Goal: Find contact information: Find contact information

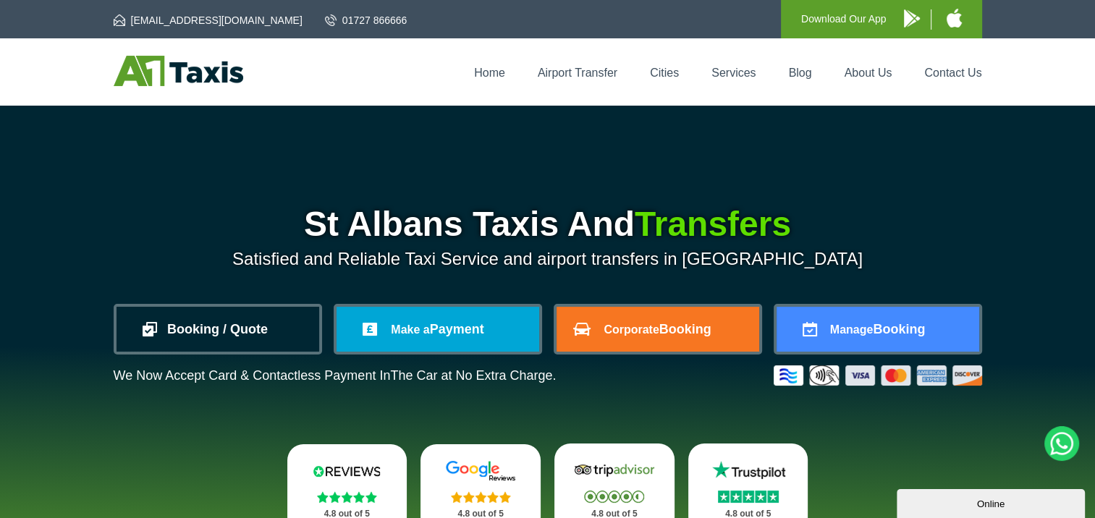
click at [257, 321] on link "Booking / Quote" at bounding box center [218, 329] width 203 height 45
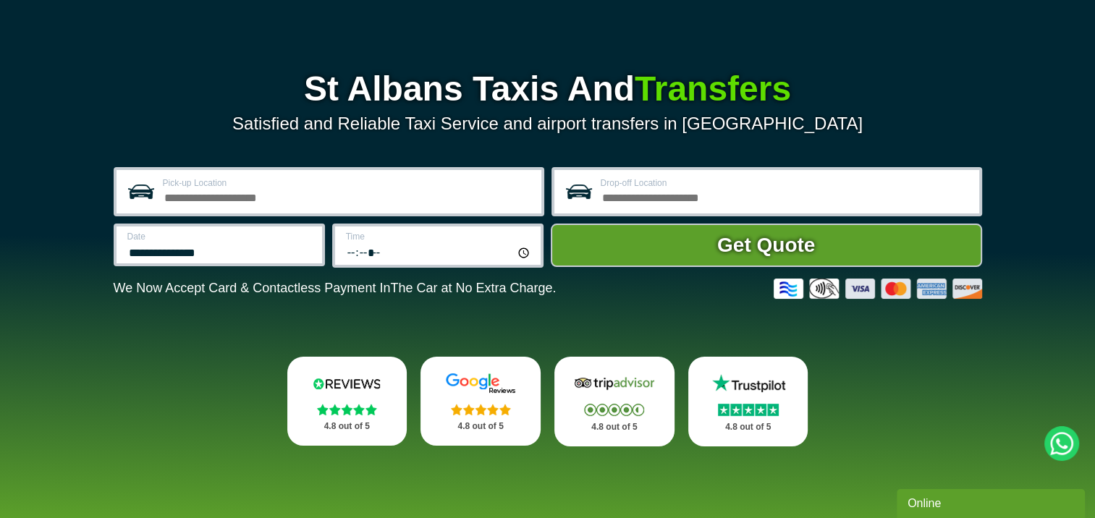
scroll to position [145, 0]
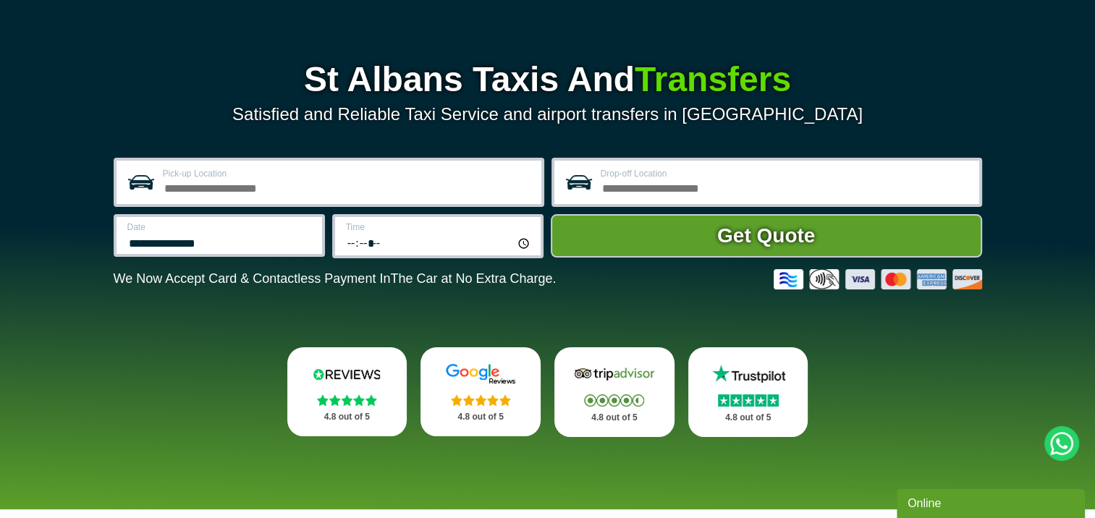
click at [376, 182] on input "Pick-up Location" at bounding box center [348, 186] width 370 height 17
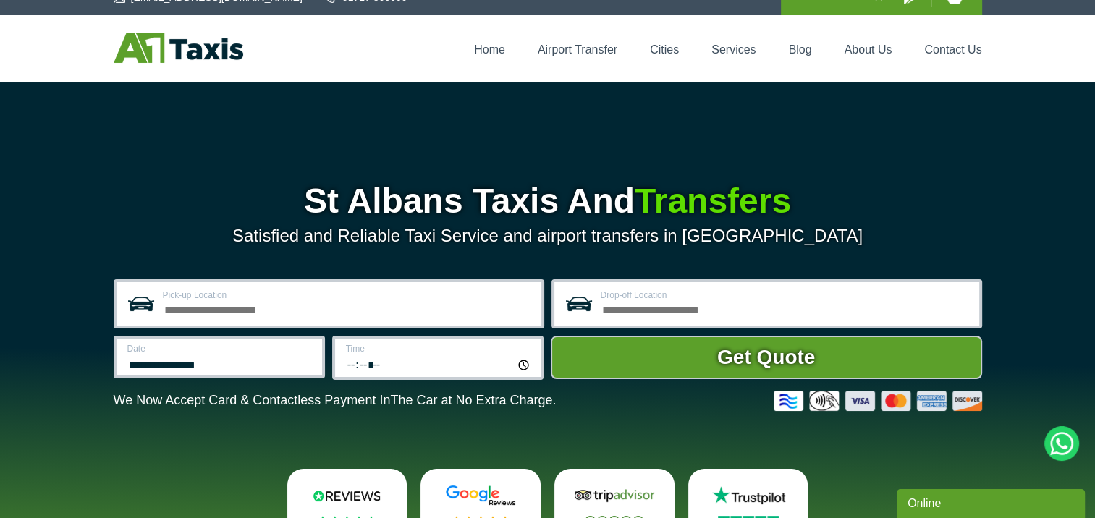
scroll to position [0, 0]
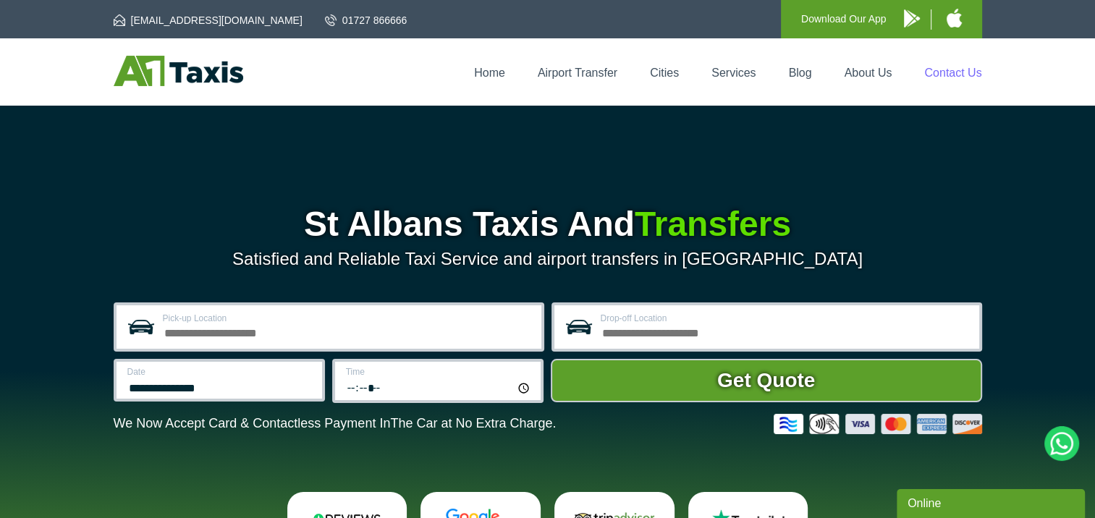
click at [941, 74] on link "Contact Us" at bounding box center [952, 73] width 57 height 12
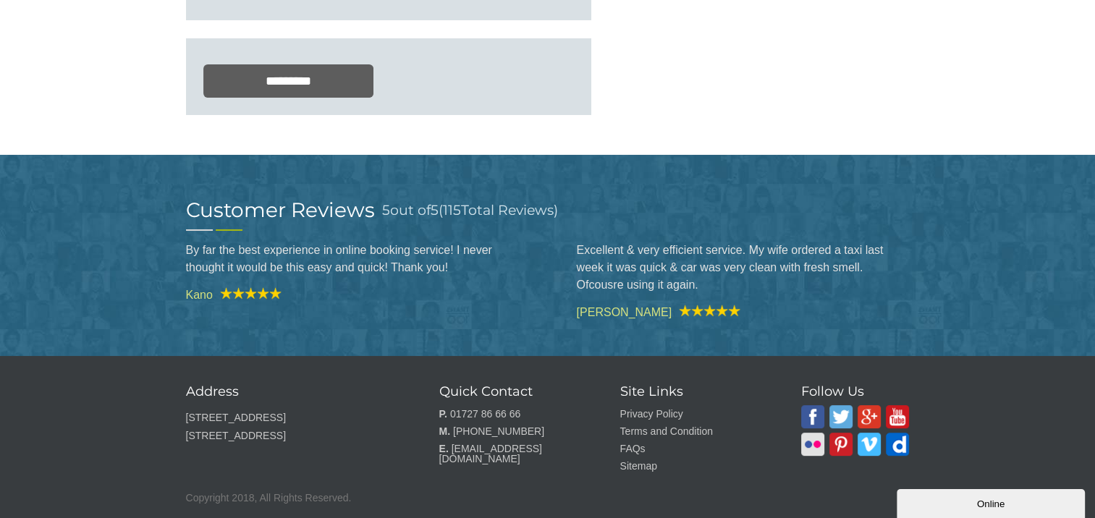
scroll to position [551, 0]
